Goal: Task Accomplishment & Management: Use online tool/utility

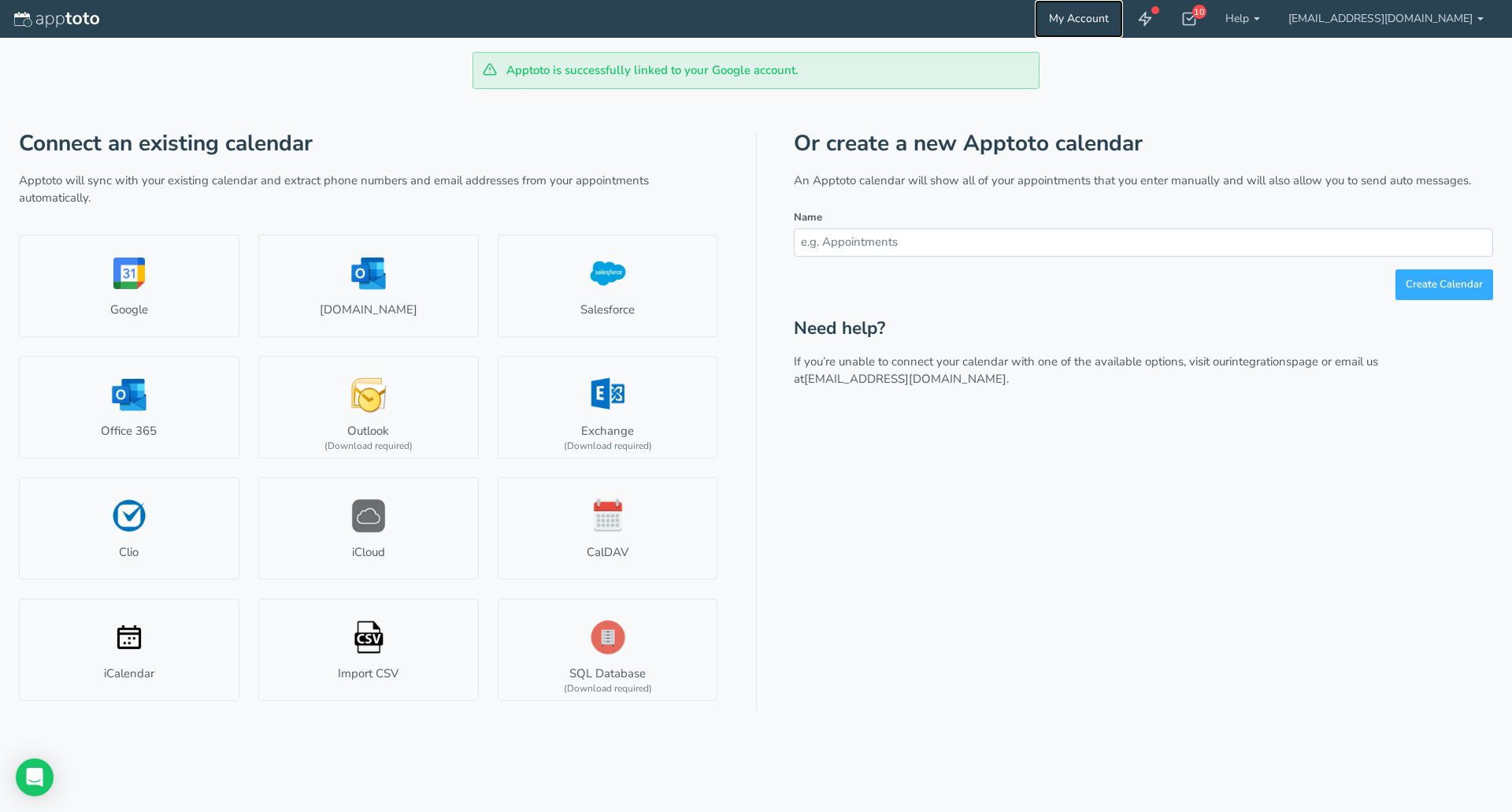
click at [1122, 21] on link "My Account" at bounding box center [1078, 19] width 88 height 38
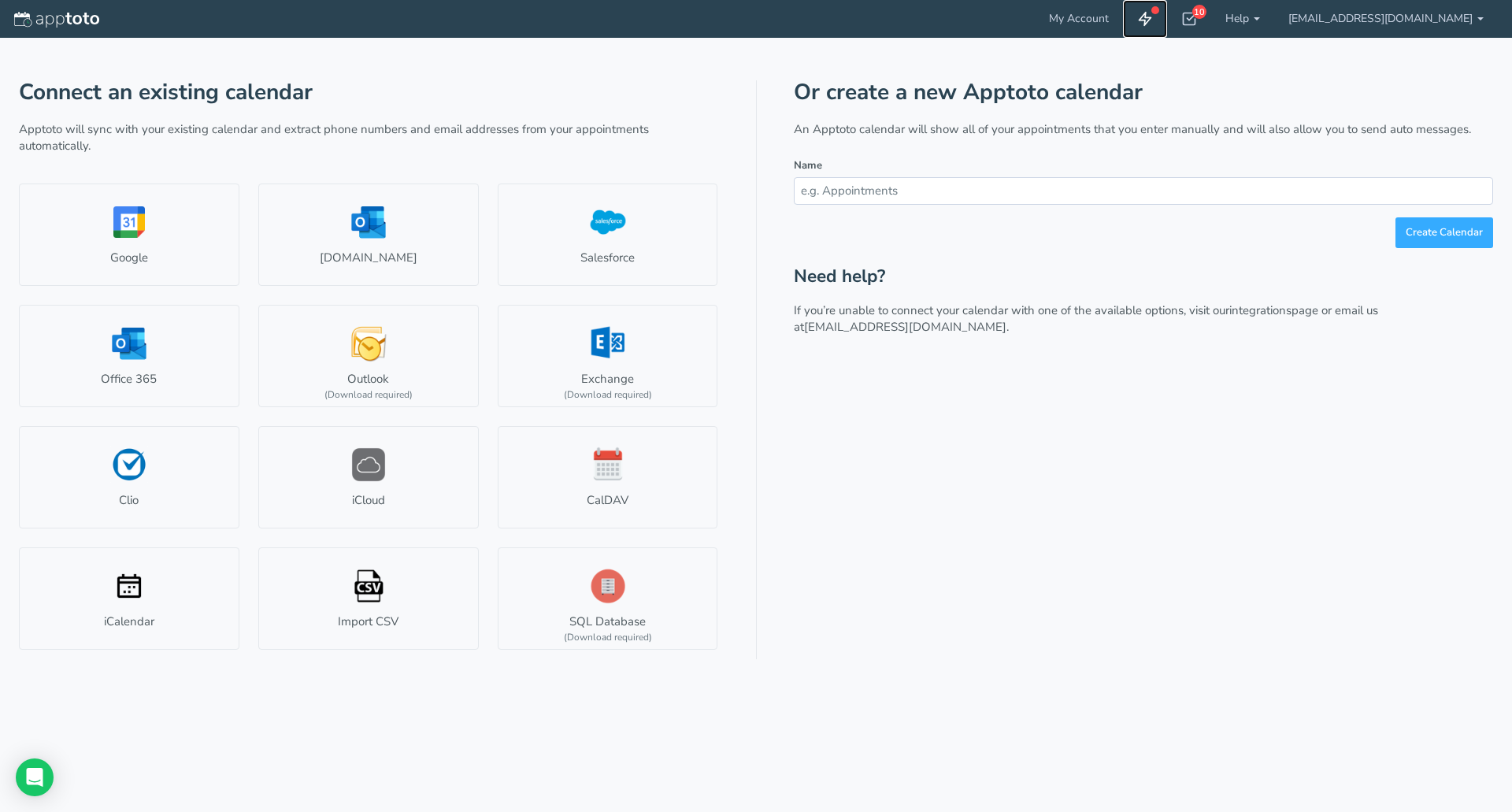
click at [1152, 14] on use at bounding box center [1146, 20] width 12 height 14
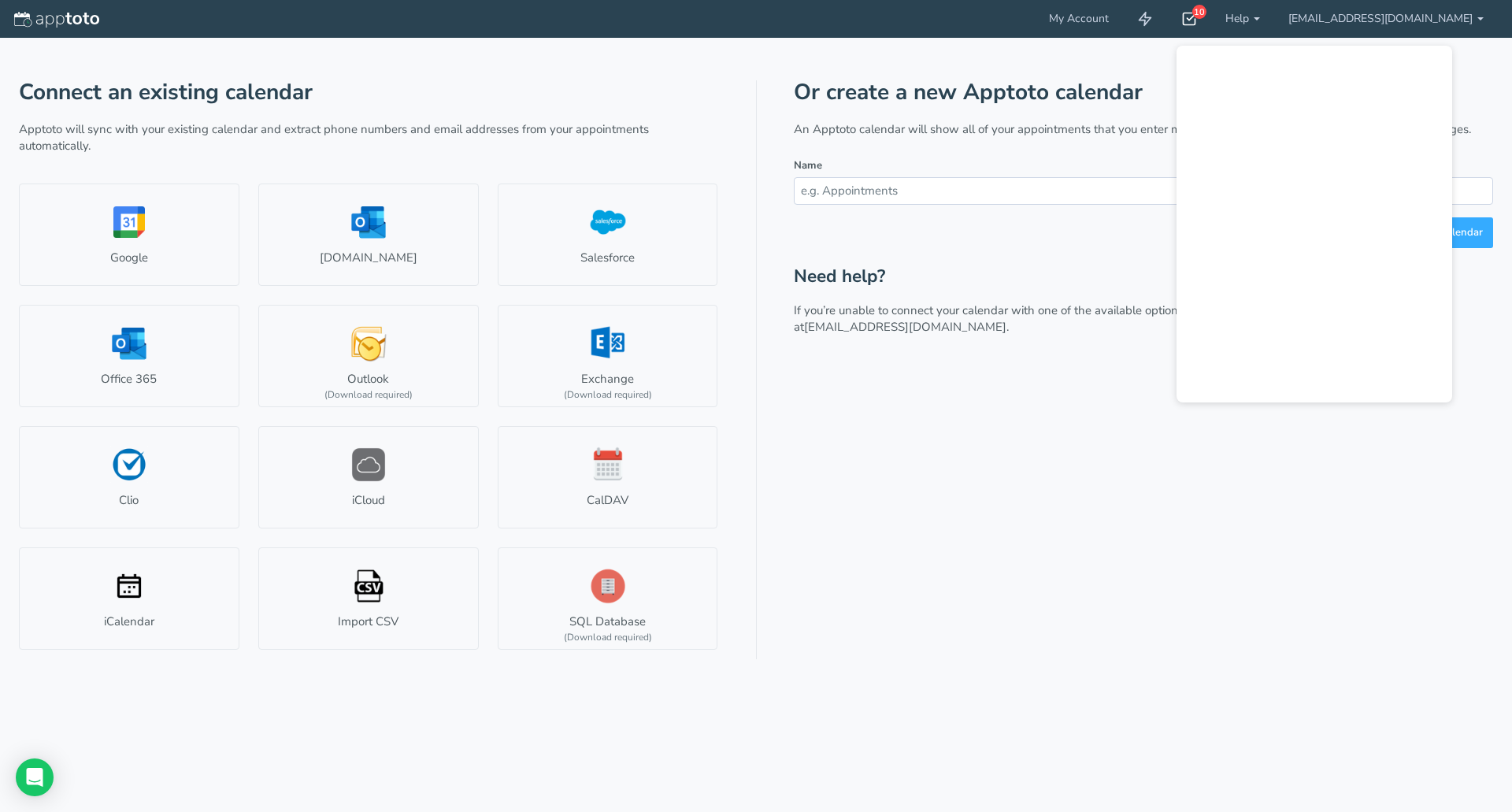
click at [1207, 16] on div "10" at bounding box center [1199, 12] width 14 height 14
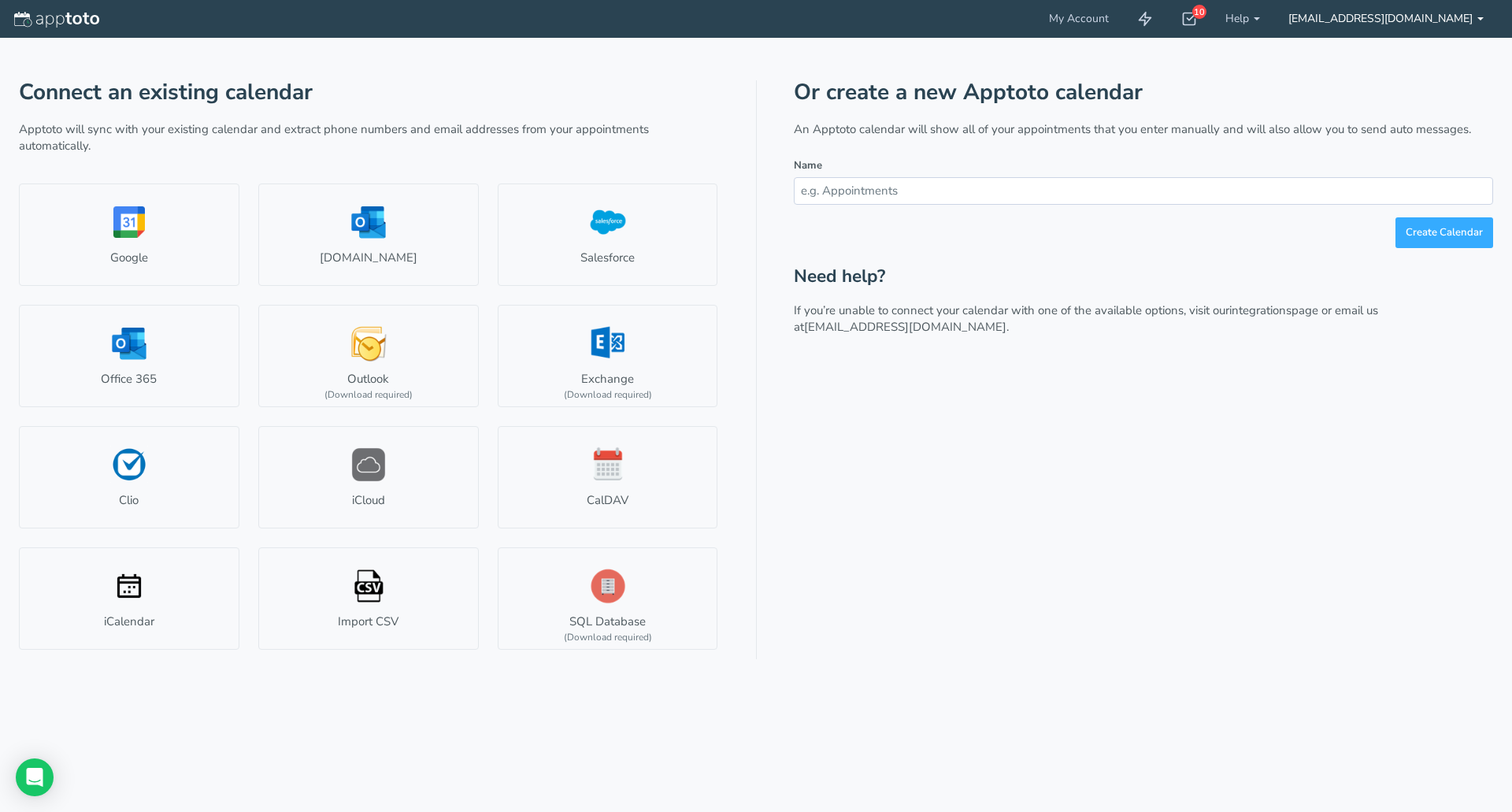
click at [1480, 18] on b at bounding box center [1480, 19] width 6 height 3
click at [59, 19] on img at bounding box center [56, 20] width 85 height 16
click at [15, 18] on img at bounding box center [56, 20] width 85 height 16
click at [1274, 20] on link "Help" at bounding box center [1244, 19] width 63 height 38
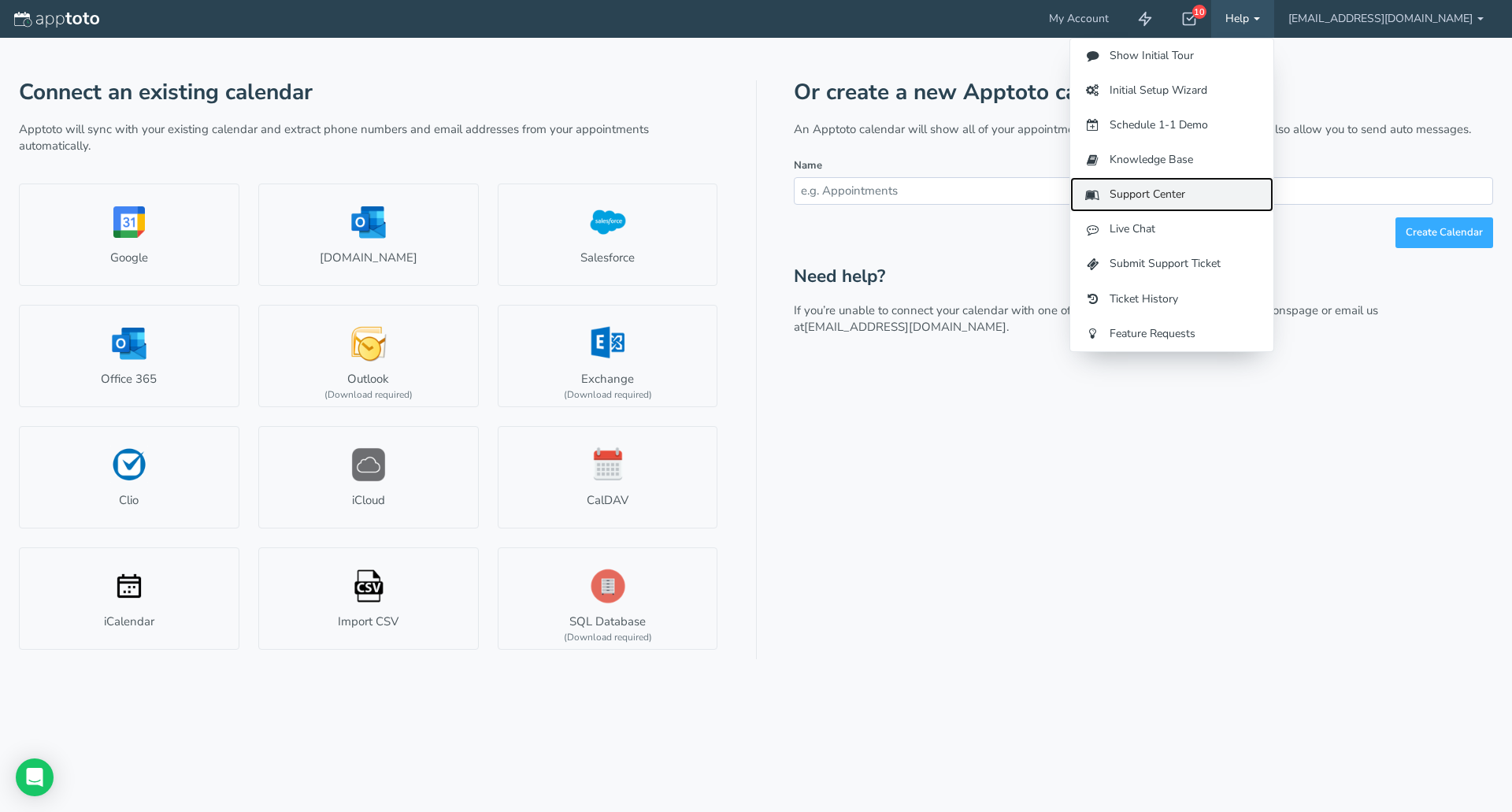
click at [1176, 194] on link "Support Center" at bounding box center [1171, 194] width 203 height 35
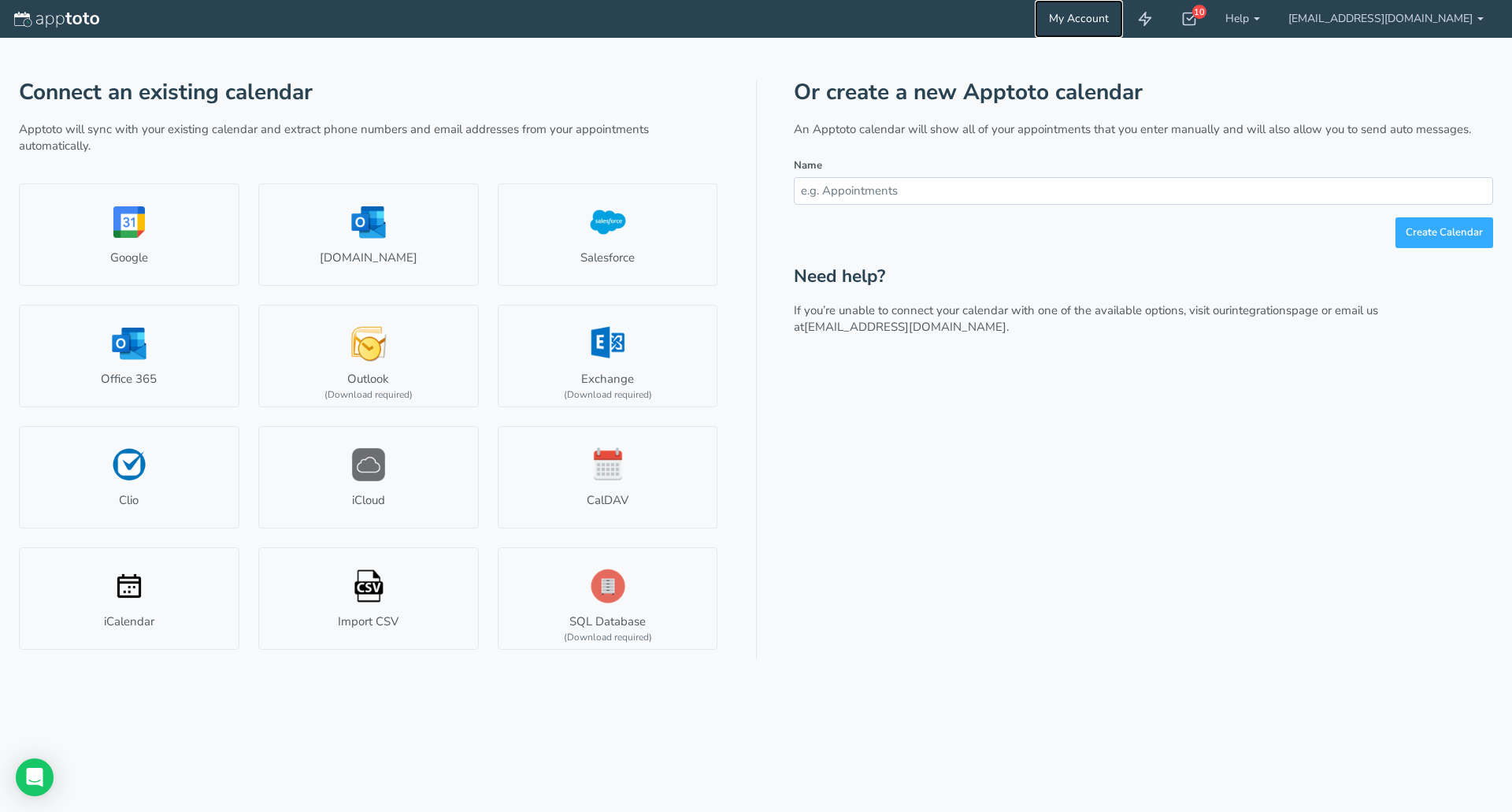
drag, startPoint x: 41, startPoint y: 0, endPoint x: 1127, endPoint y: 20, distance: 1086.2
click at [1123, 20] on link "My Account" at bounding box center [1078, 19] width 88 height 38
click at [1207, 15] on div "10" at bounding box center [1199, 12] width 14 height 14
click at [1274, 16] on link "Help" at bounding box center [1244, 19] width 63 height 38
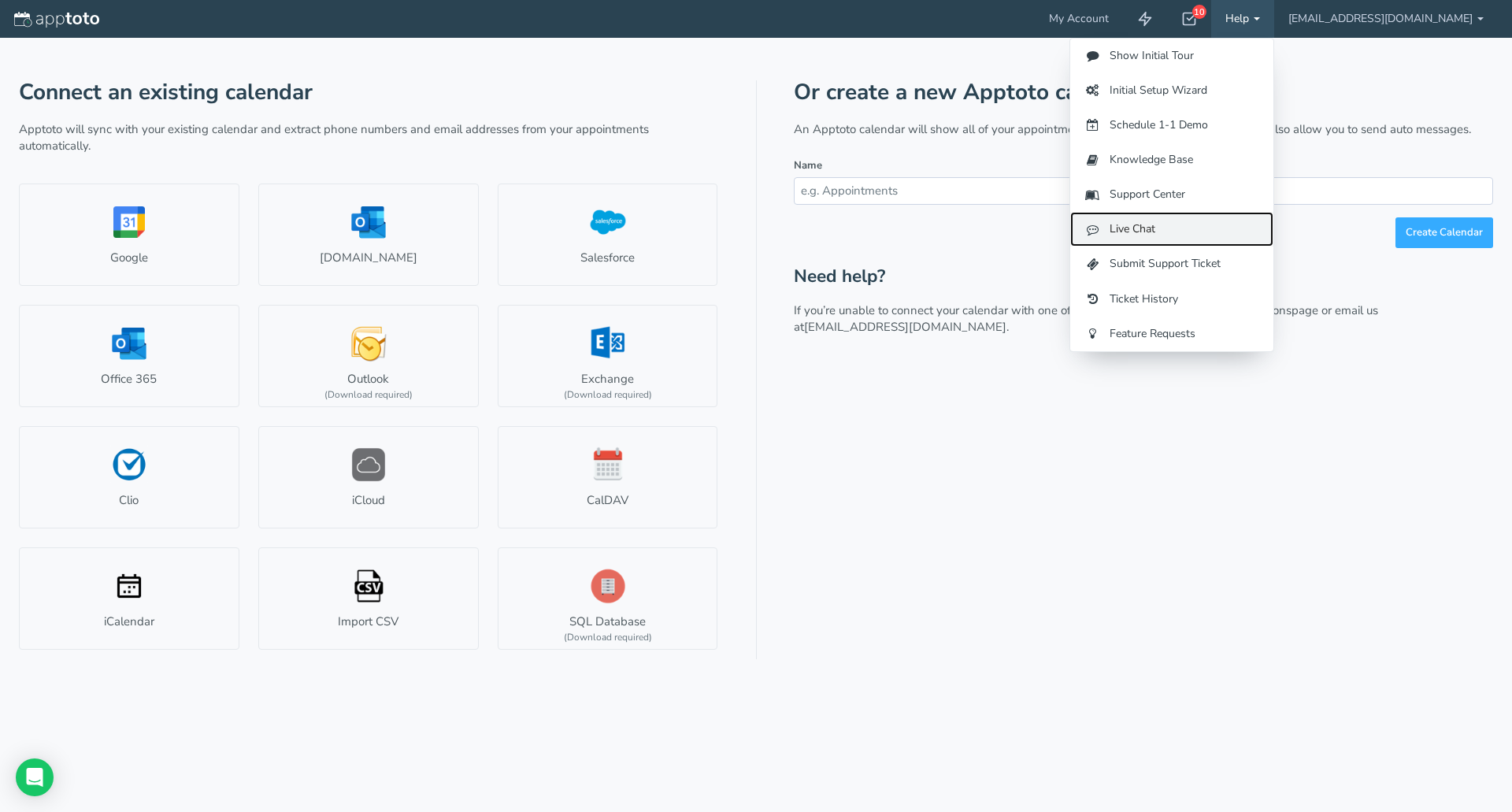
click at [1184, 219] on link "Live Chat" at bounding box center [1171, 229] width 203 height 35
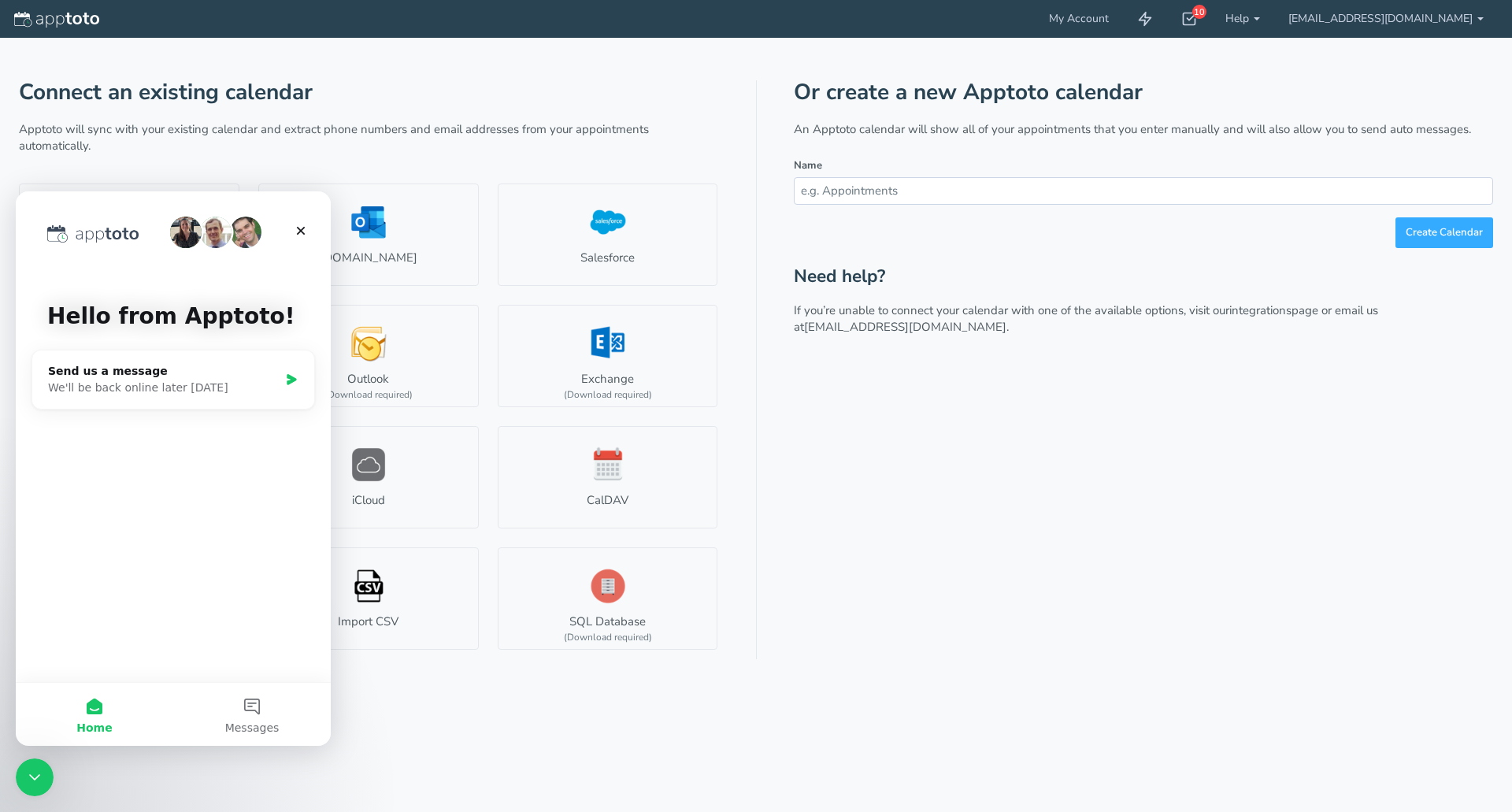
click at [151, 467] on div "Hello from Apptoto! Send us a message We'll be back online later today" at bounding box center [173, 437] width 315 height 491
click at [141, 524] on div "Hello from Apptoto! Send us a message We'll be back online later today" at bounding box center [173, 437] width 315 height 491
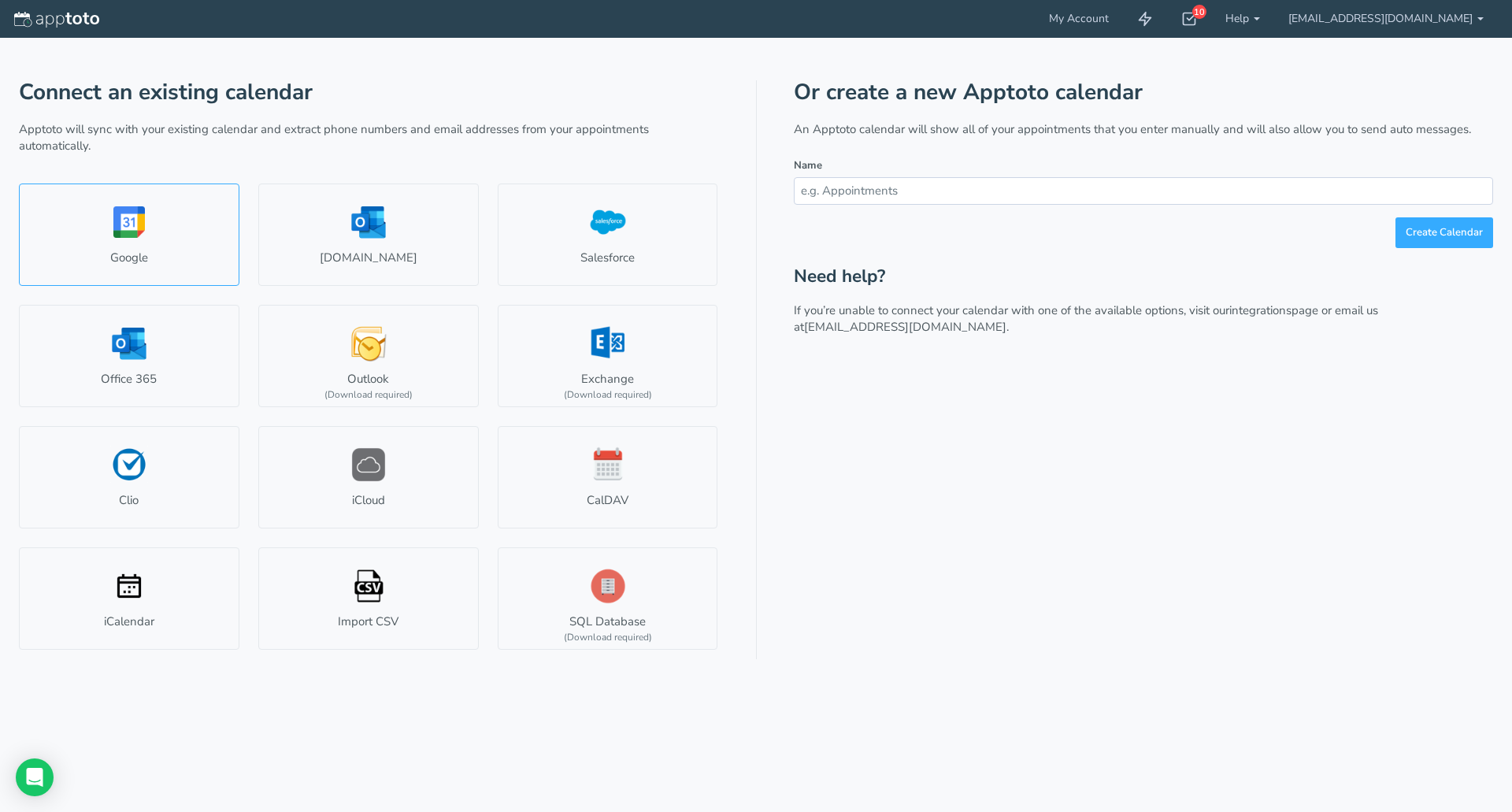
click at [133, 223] on link "Google" at bounding box center [129, 234] width 221 height 102
select select "number:57317"
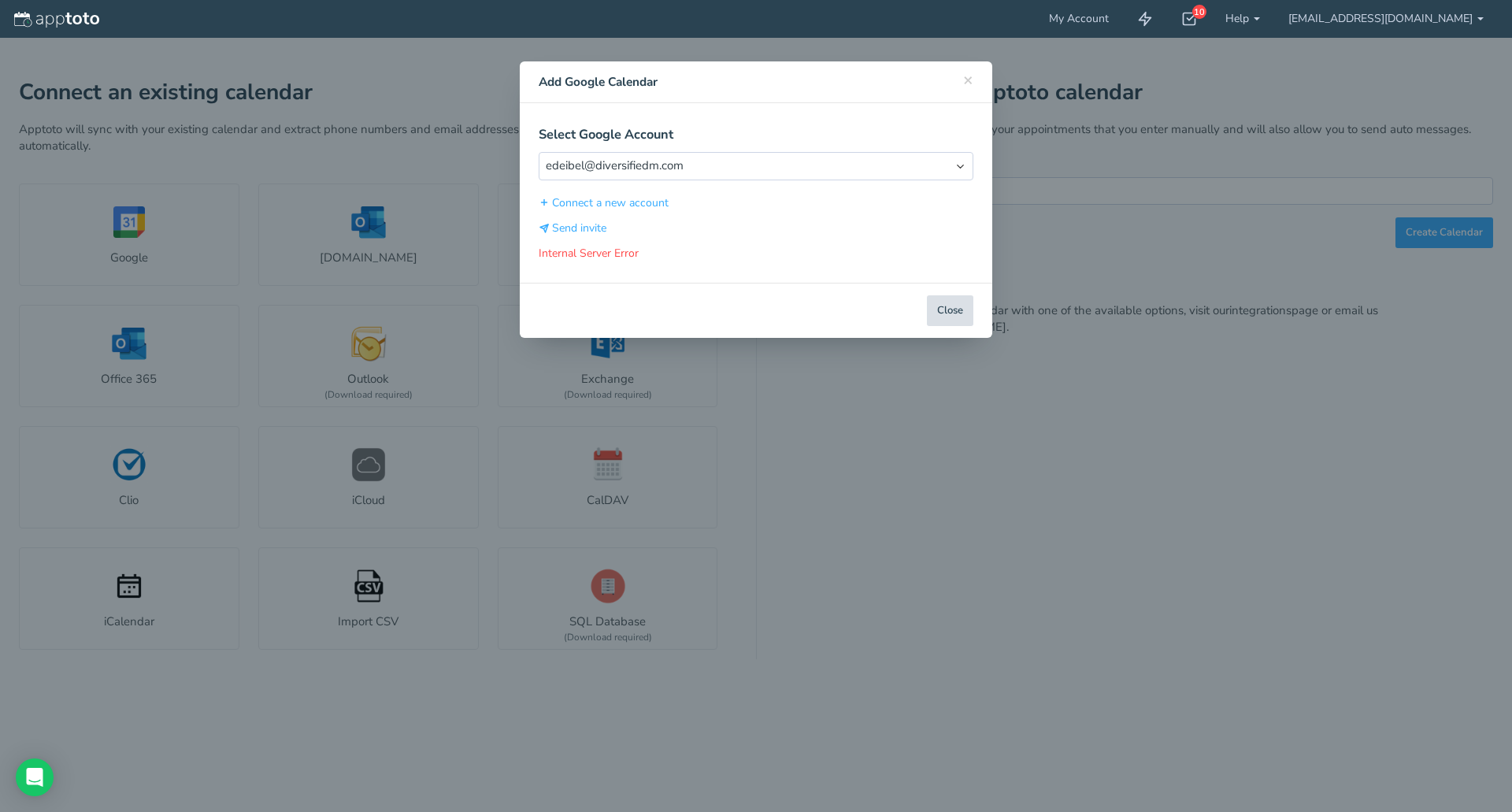
click at [951, 314] on button "Close" at bounding box center [950, 310] width 47 height 31
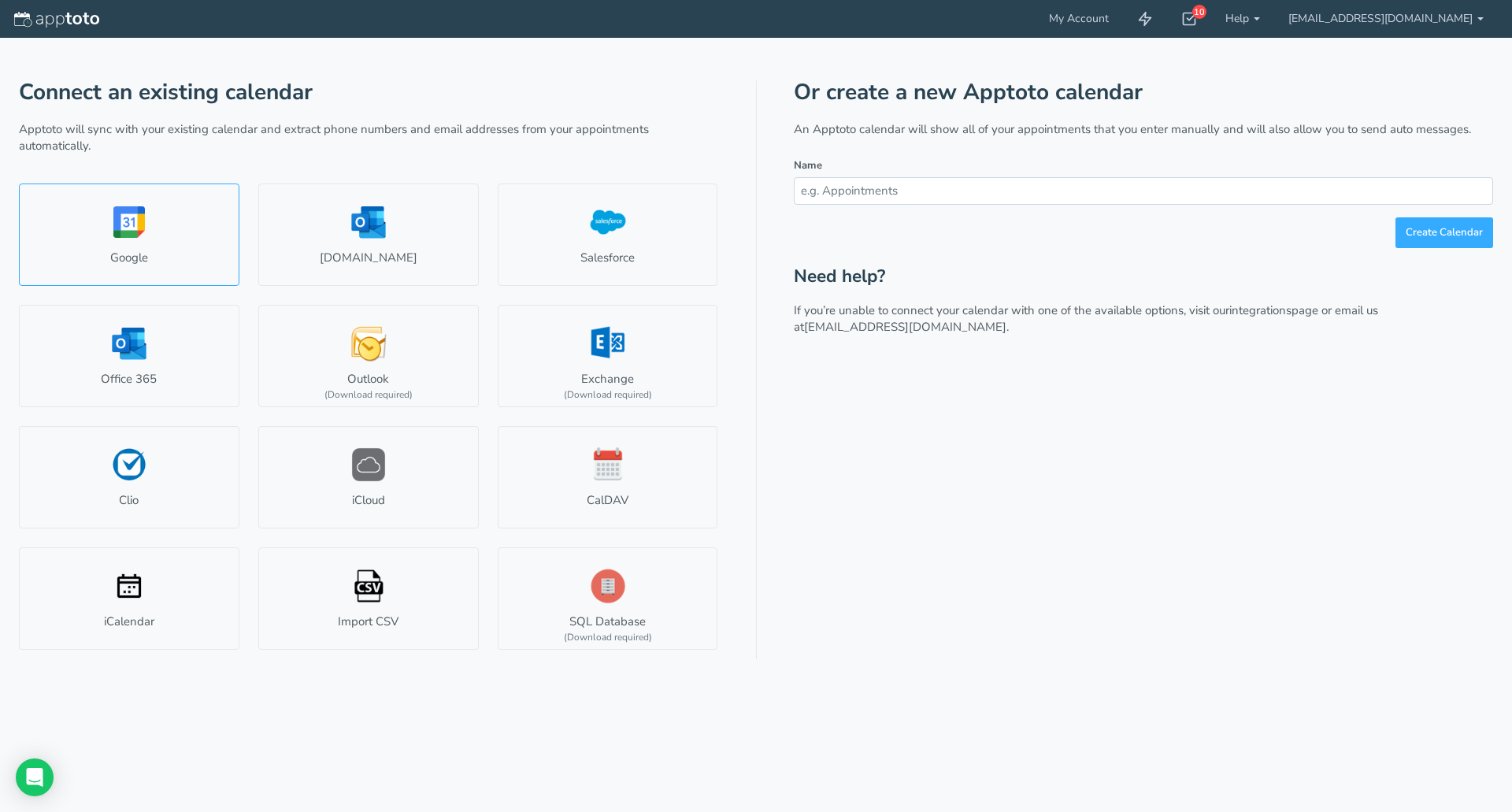
click at [145, 234] on link "Google" at bounding box center [129, 234] width 221 height 102
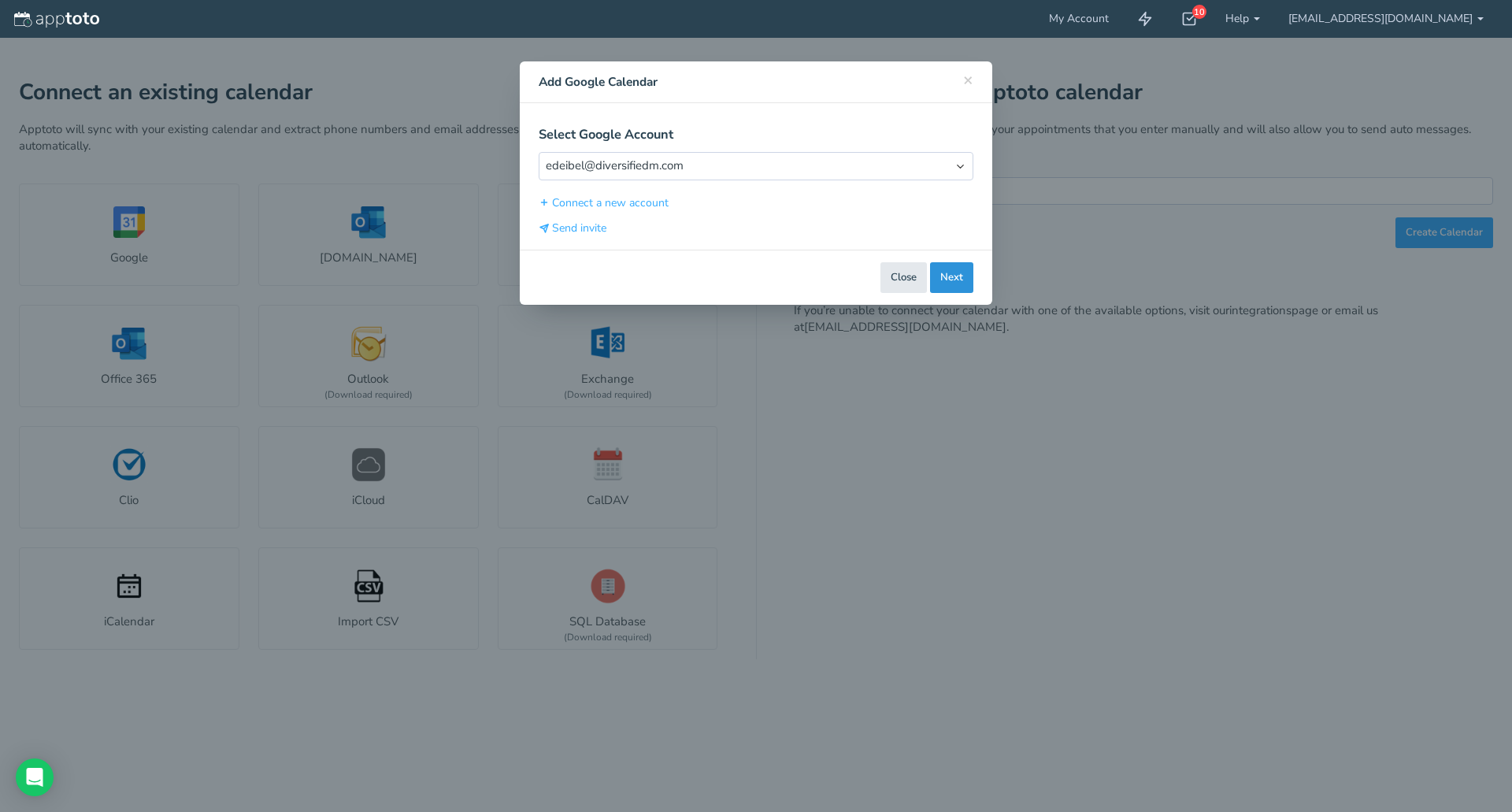
click at [947, 275] on button "Next" at bounding box center [953, 277] width 44 height 31
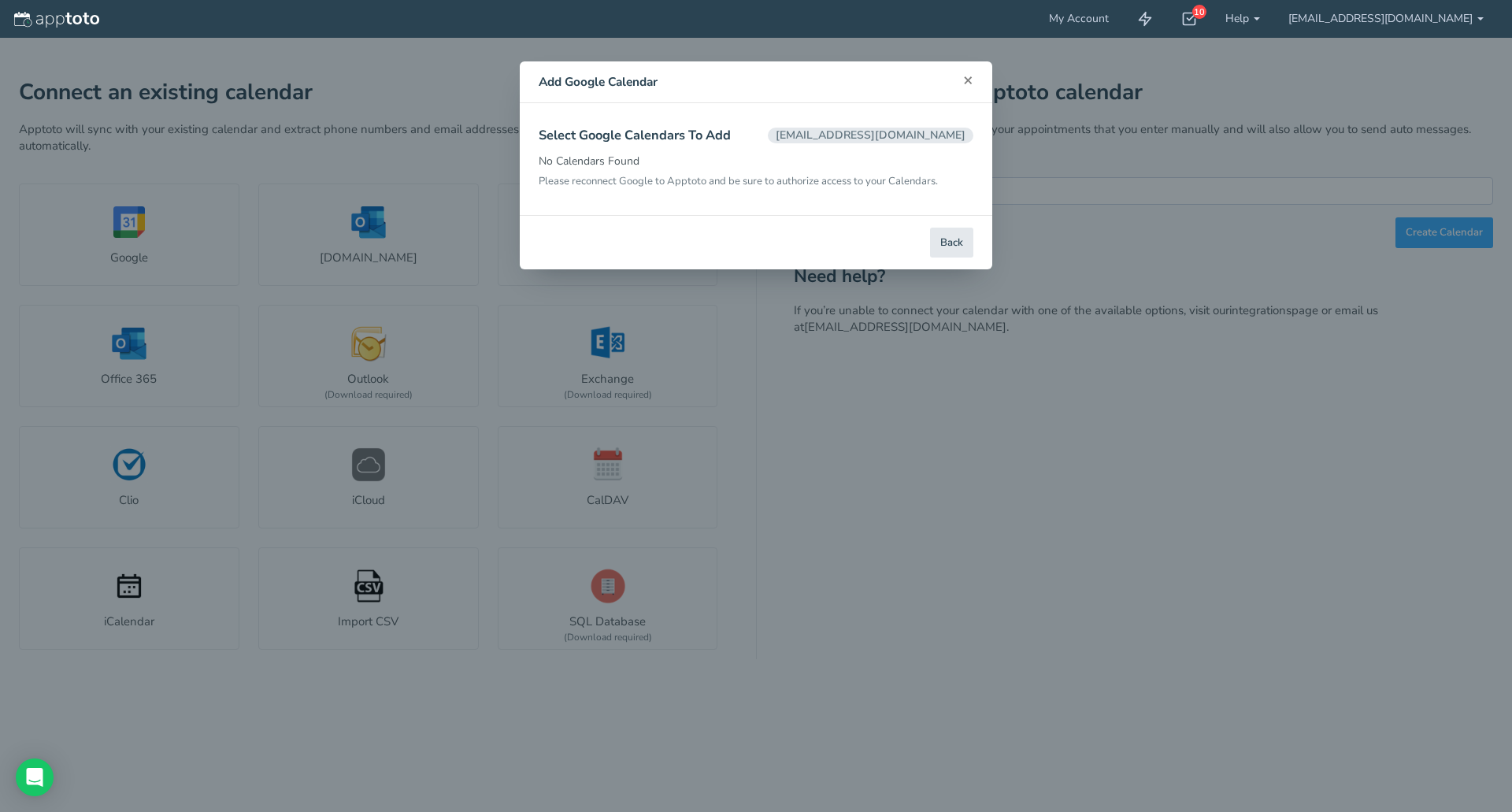
click at [970, 82] on span "×" at bounding box center [968, 79] width 10 height 22
